Goal: Navigation & Orientation: Find specific page/section

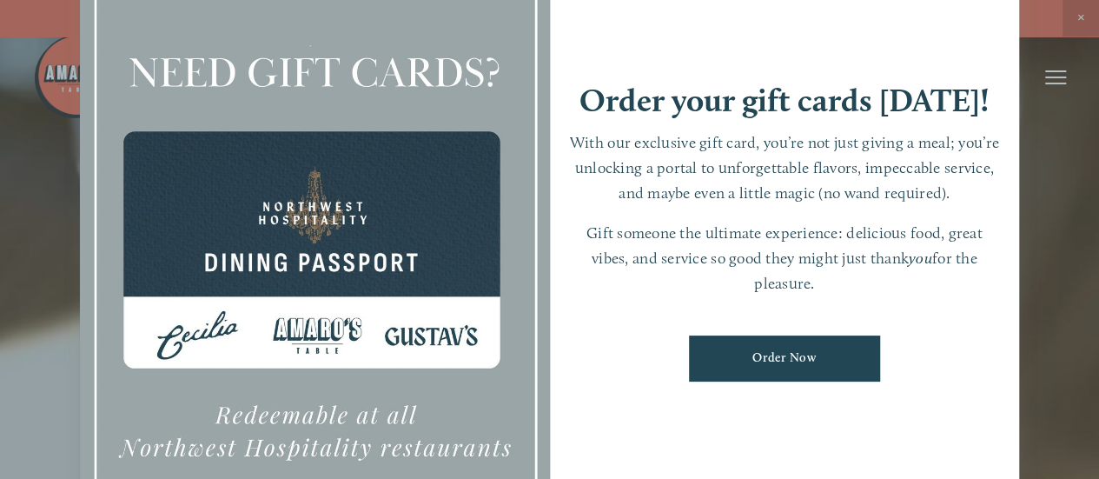
click at [1079, 14] on div at bounding box center [549, 239] width 1099 height 479
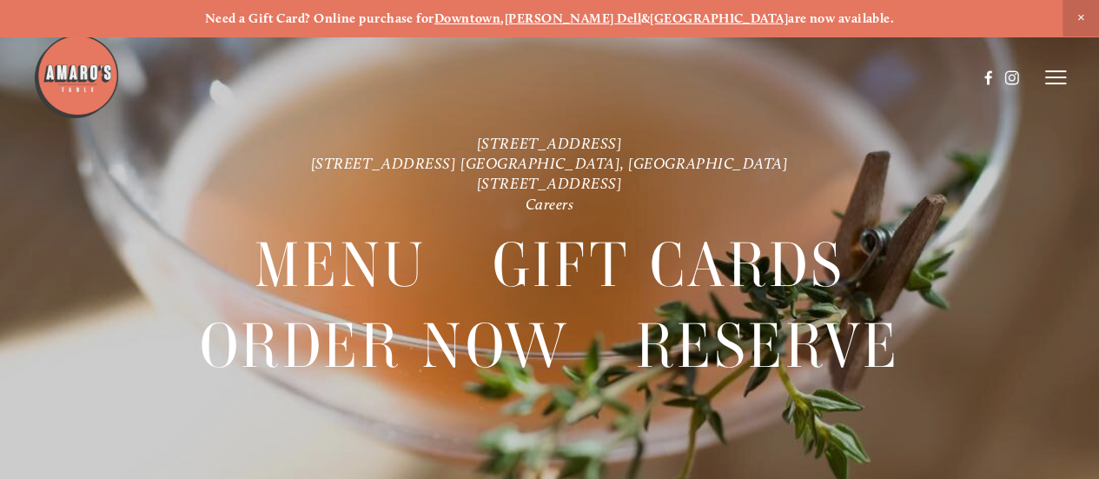
scroll to position [36, 0]
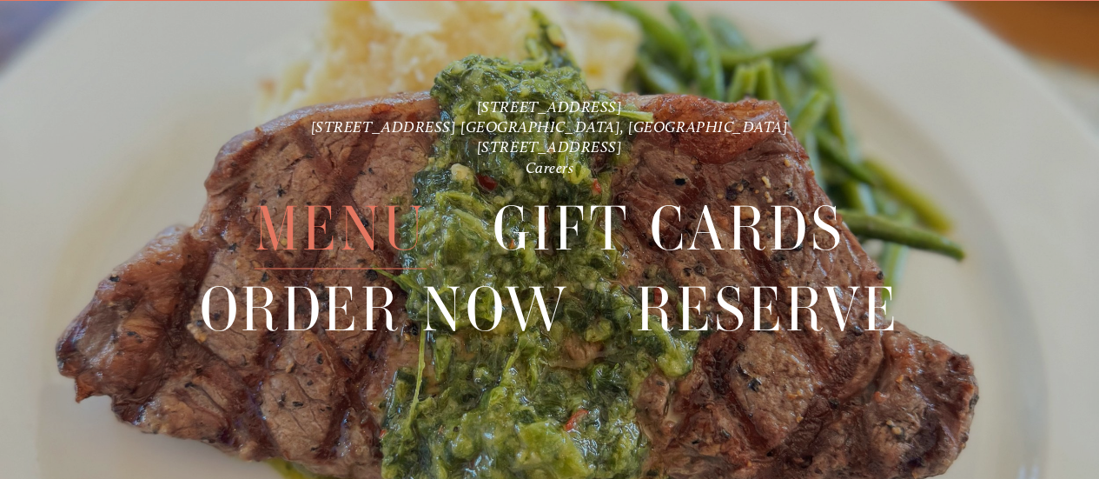
click at [375, 248] on span "Menu" at bounding box center [341, 229] width 172 height 80
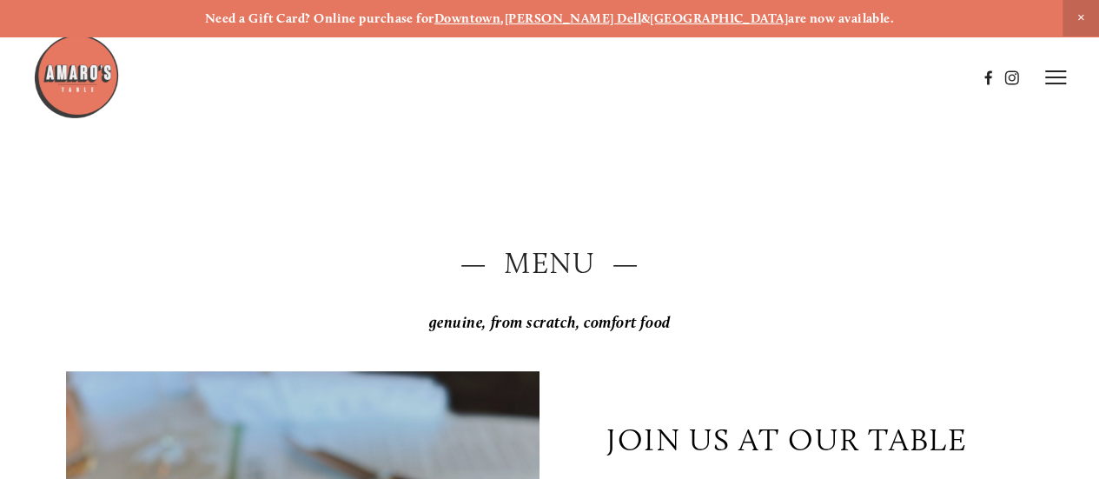
click at [565, 267] on h2 "— Menu —" at bounding box center [549, 262] width 967 height 41
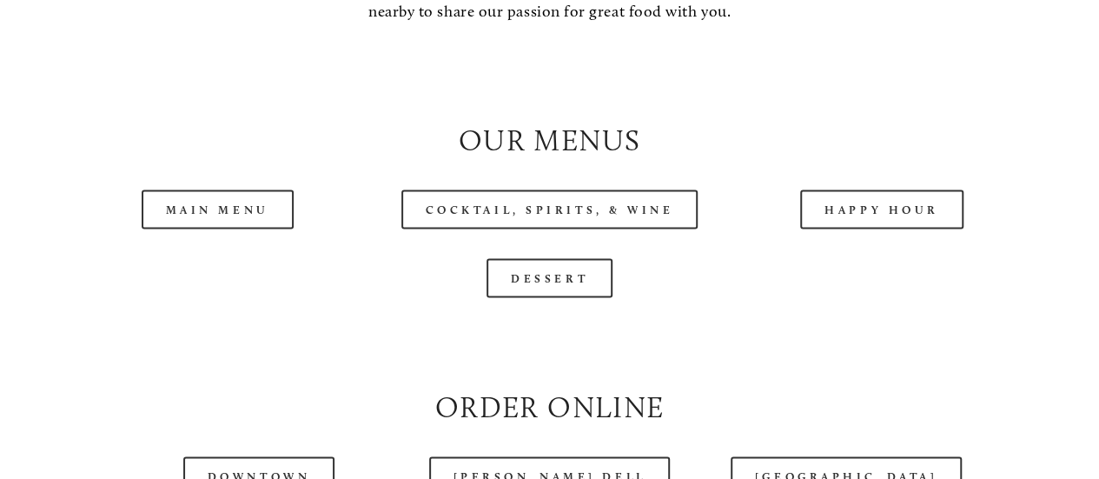
scroll to position [1548, 0]
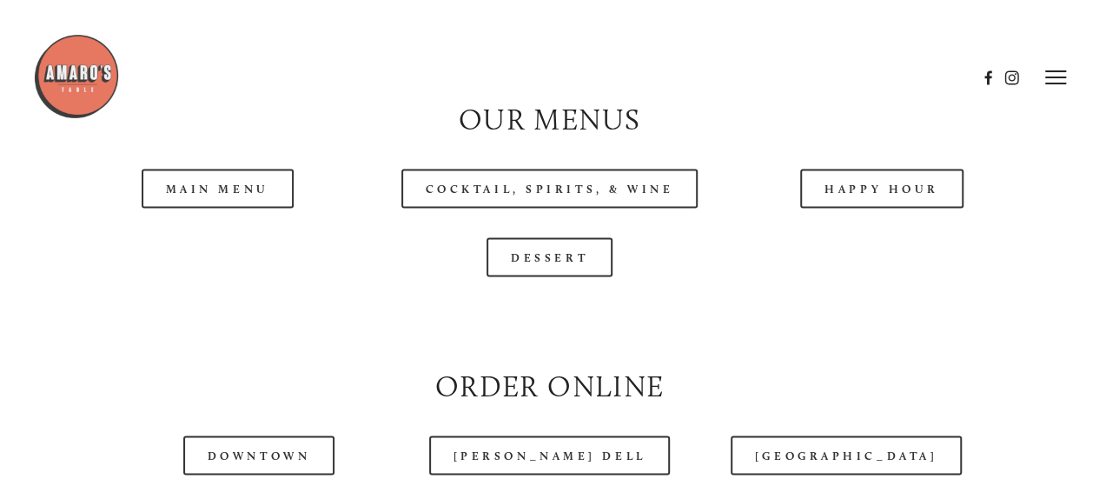
click at [430, 276] on div "Dessert" at bounding box center [549, 256] width 967 height 39
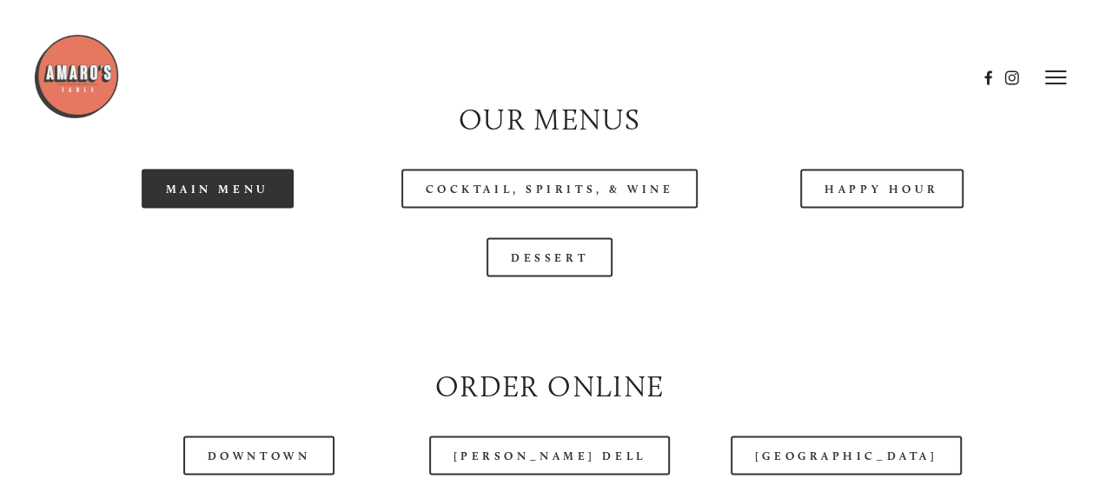
click at [243, 208] on link "Main Menu" at bounding box center [218, 188] width 152 height 39
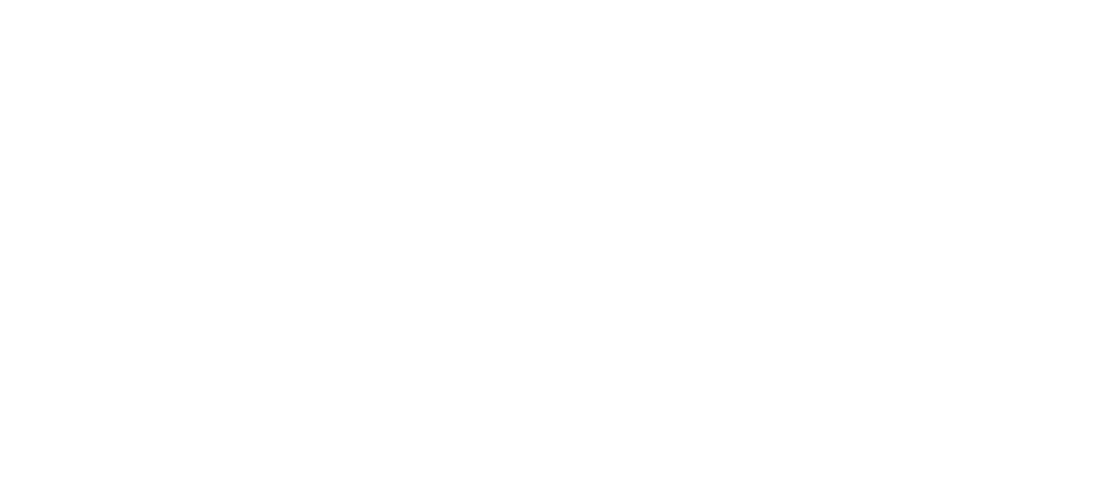
scroll to position [36, 0]
